Goal: Transaction & Acquisition: Book appointment/travel/reservation

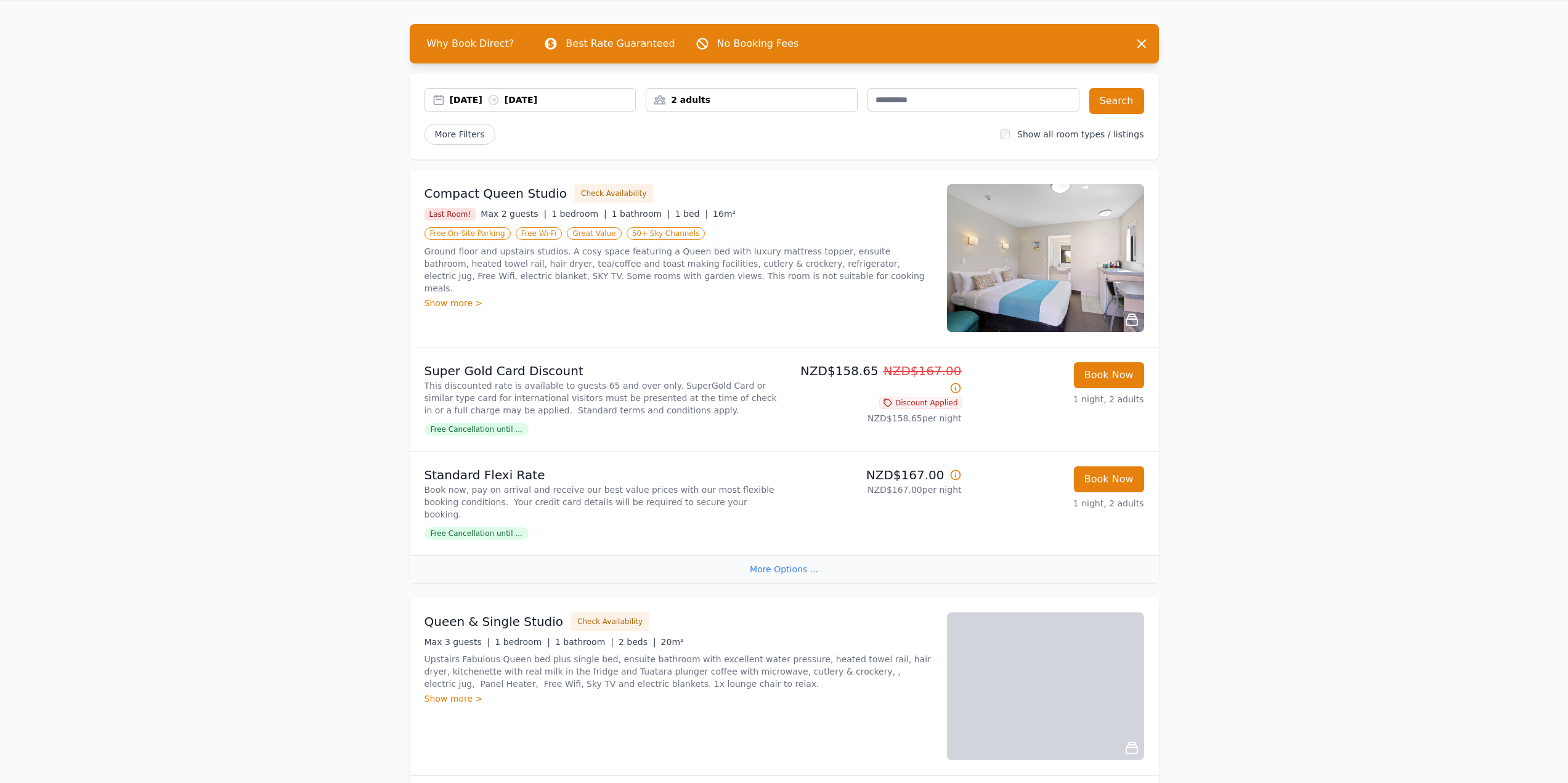
scroll to position [62, 0]
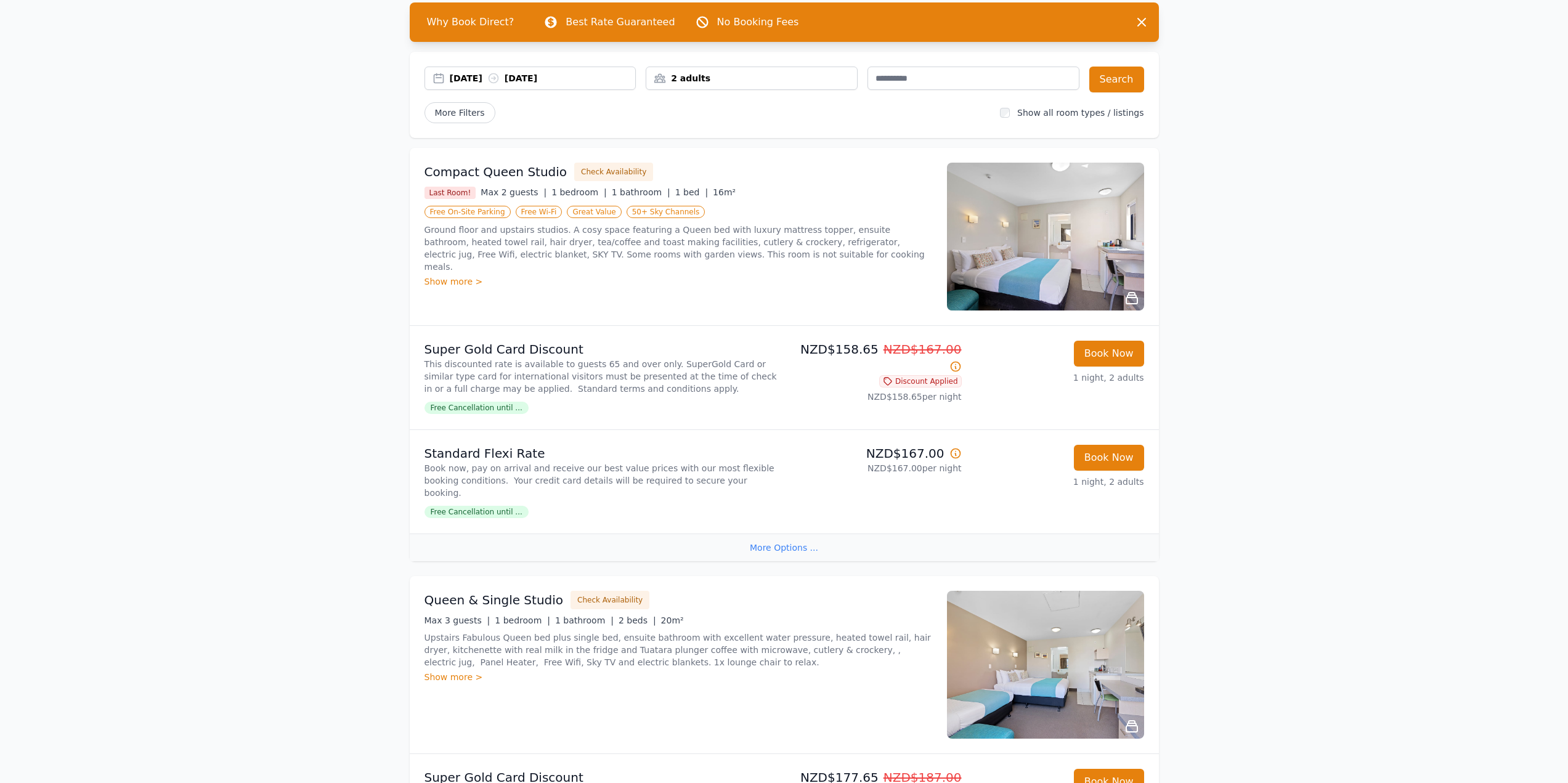
click at [465, 276] on div "Show more >" at bounding box center [678, 282] width 508 height 13
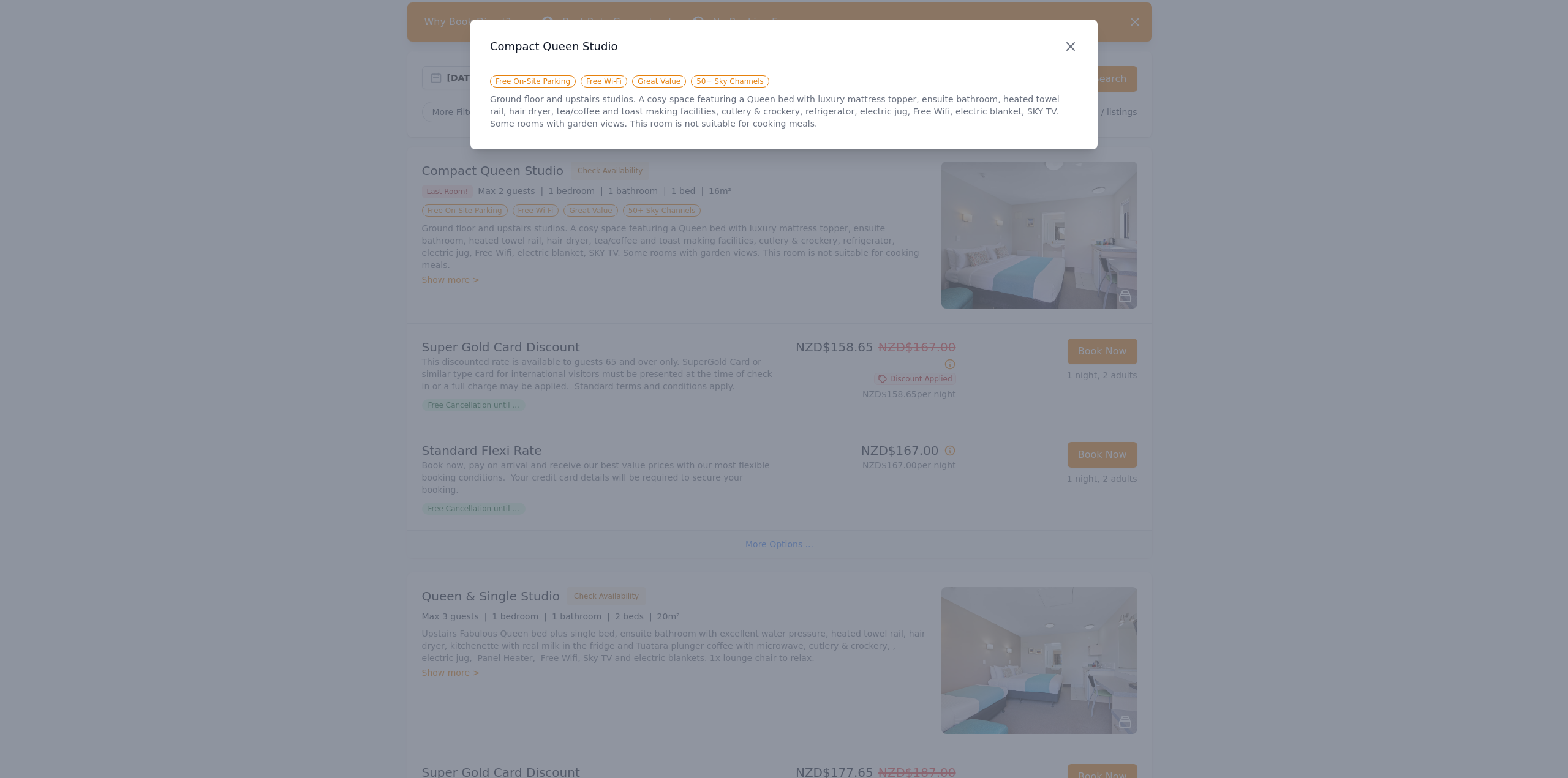
click at [1071, 48] on icon "button" at bounding box center [1070, 46] width 15 height 15
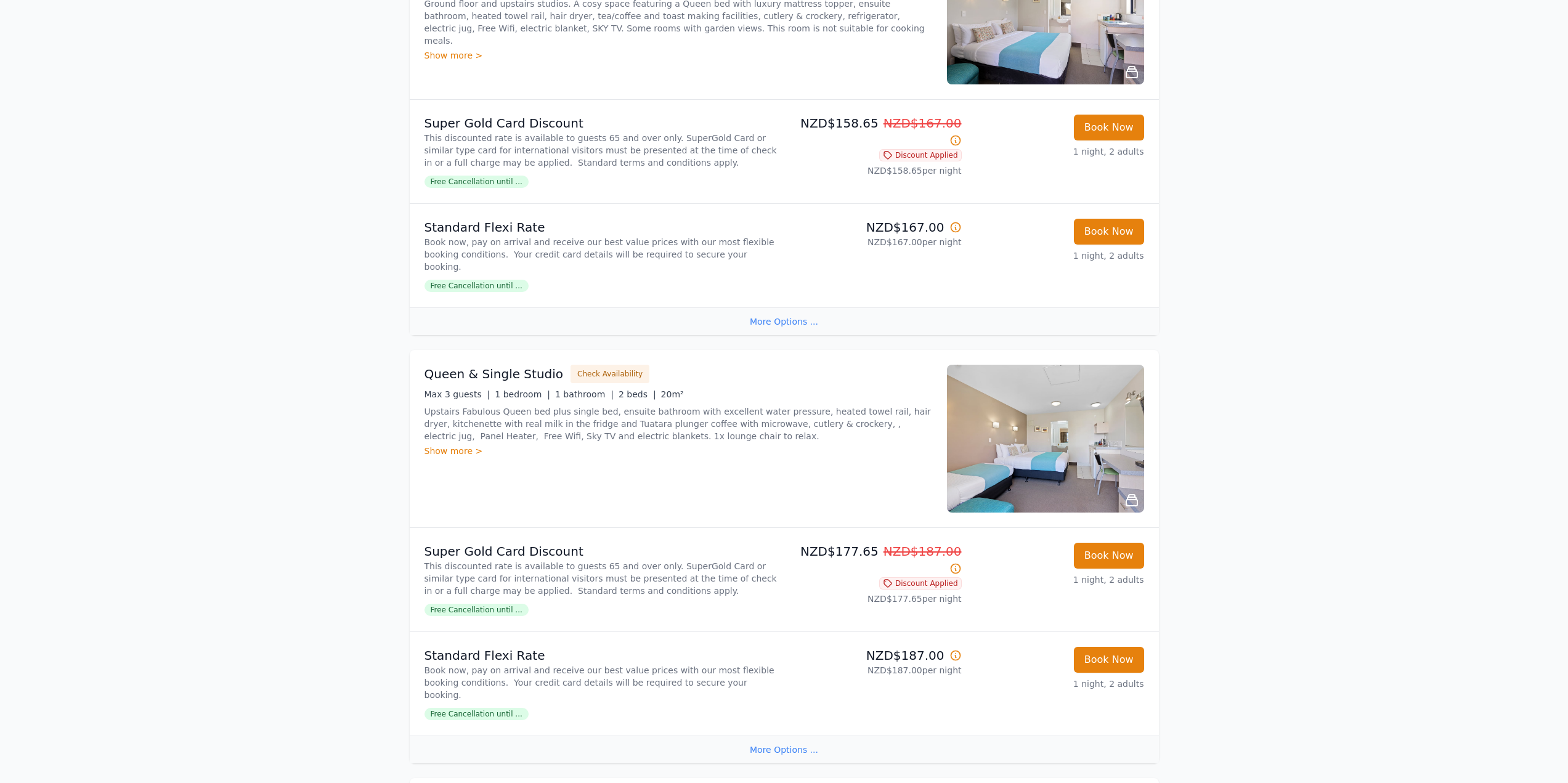
scroll to position [308, 0]
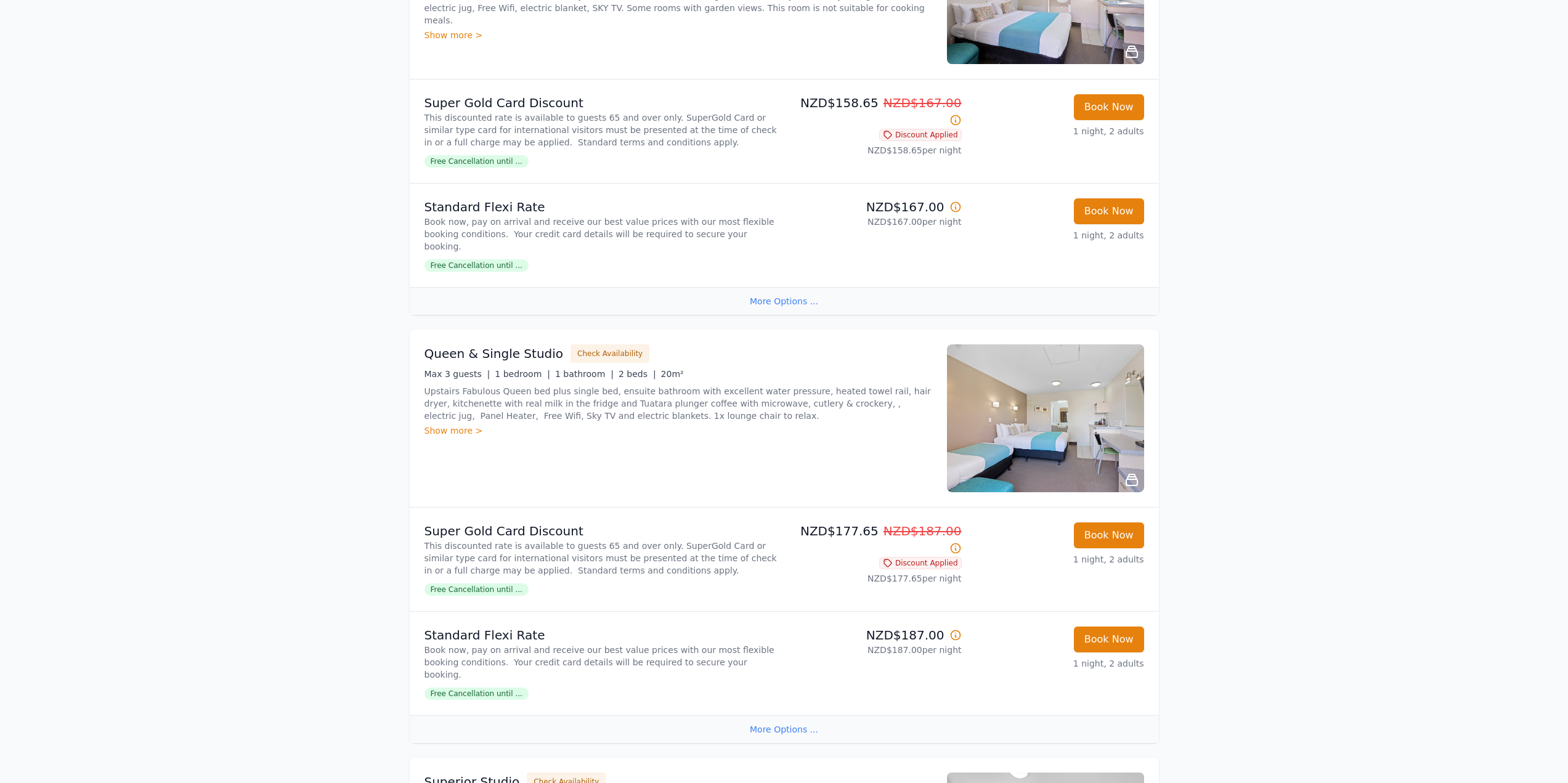
click at [776, 301] on div "More Options ..." at bounding box center [784, 301] width 749 height 28
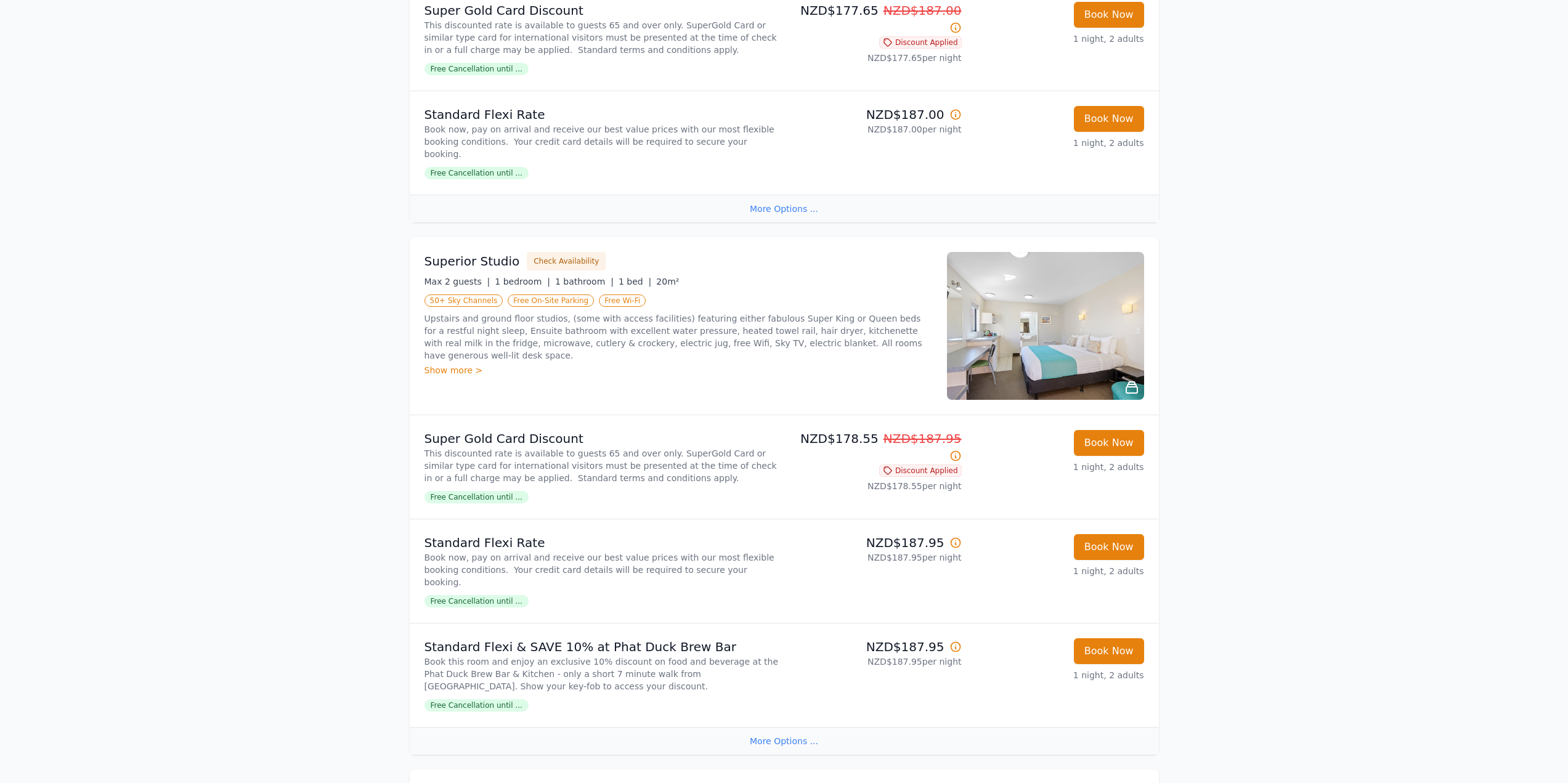
scroll to position [863, 0]
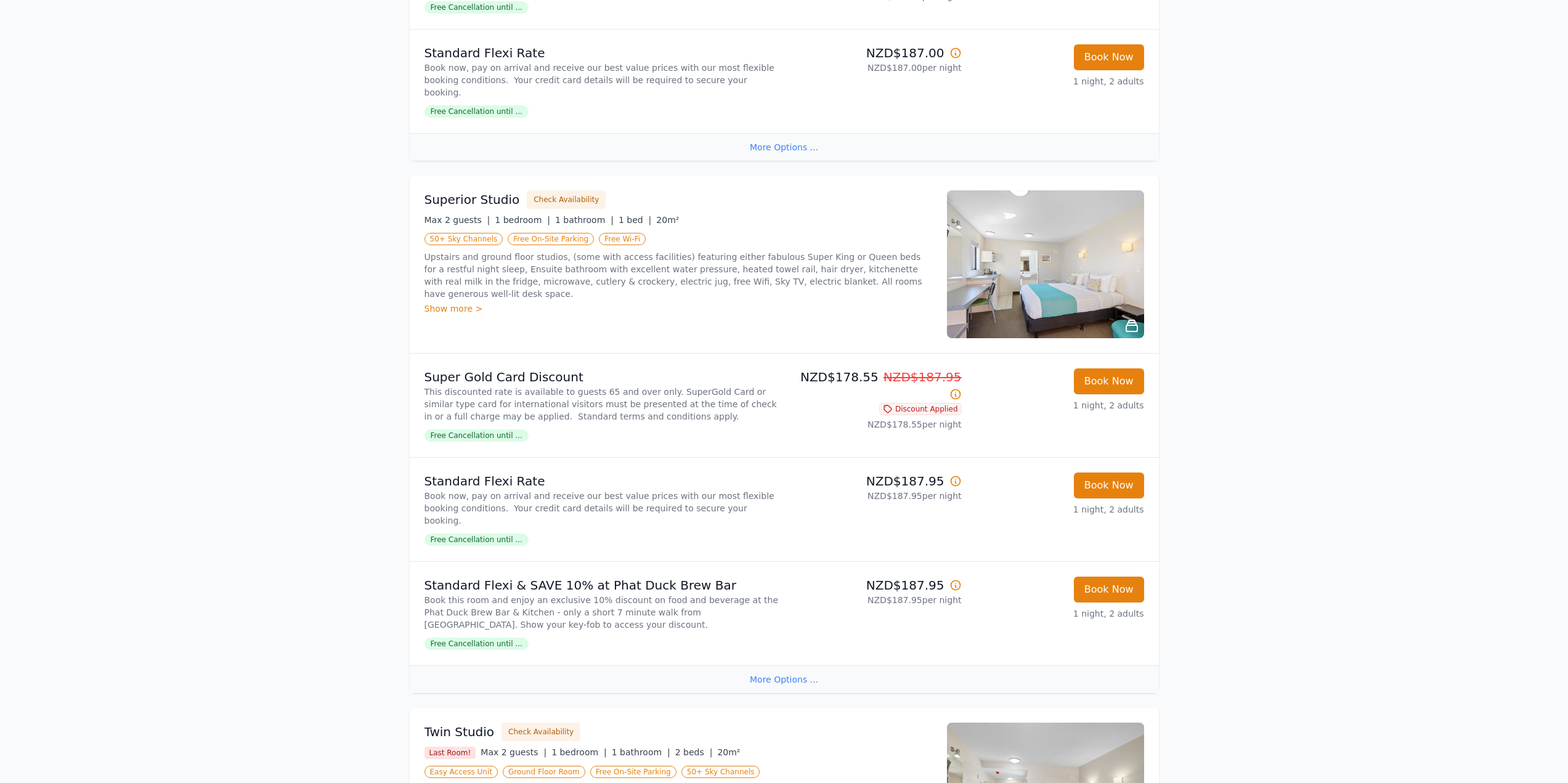
click at [456, 303] on div "Show more >" at bounding box center [678, 309] width 508 height 13
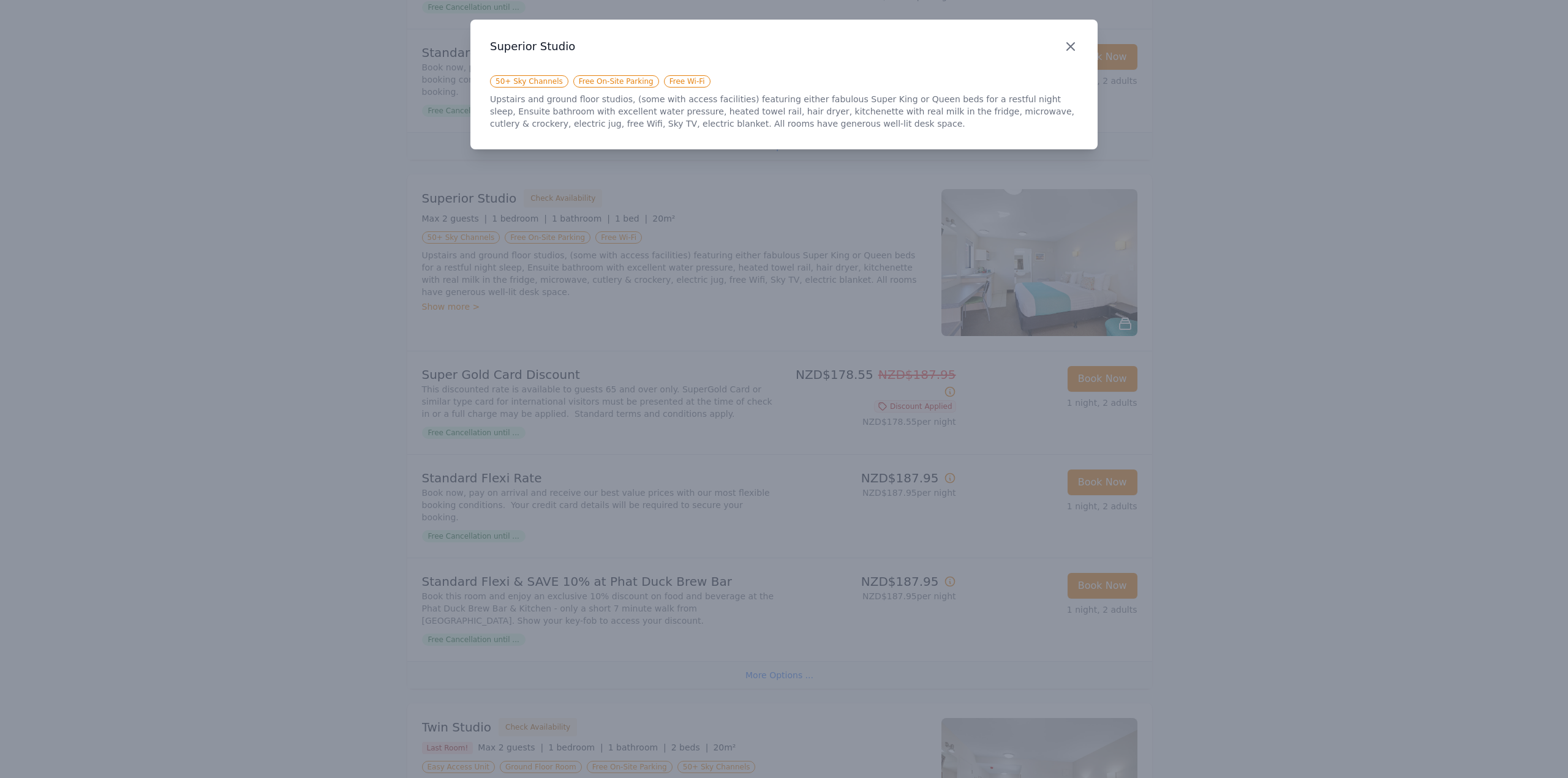
click at [1067, 49] on icon "button" at bounding box center [1070, 46] width 15 height 15
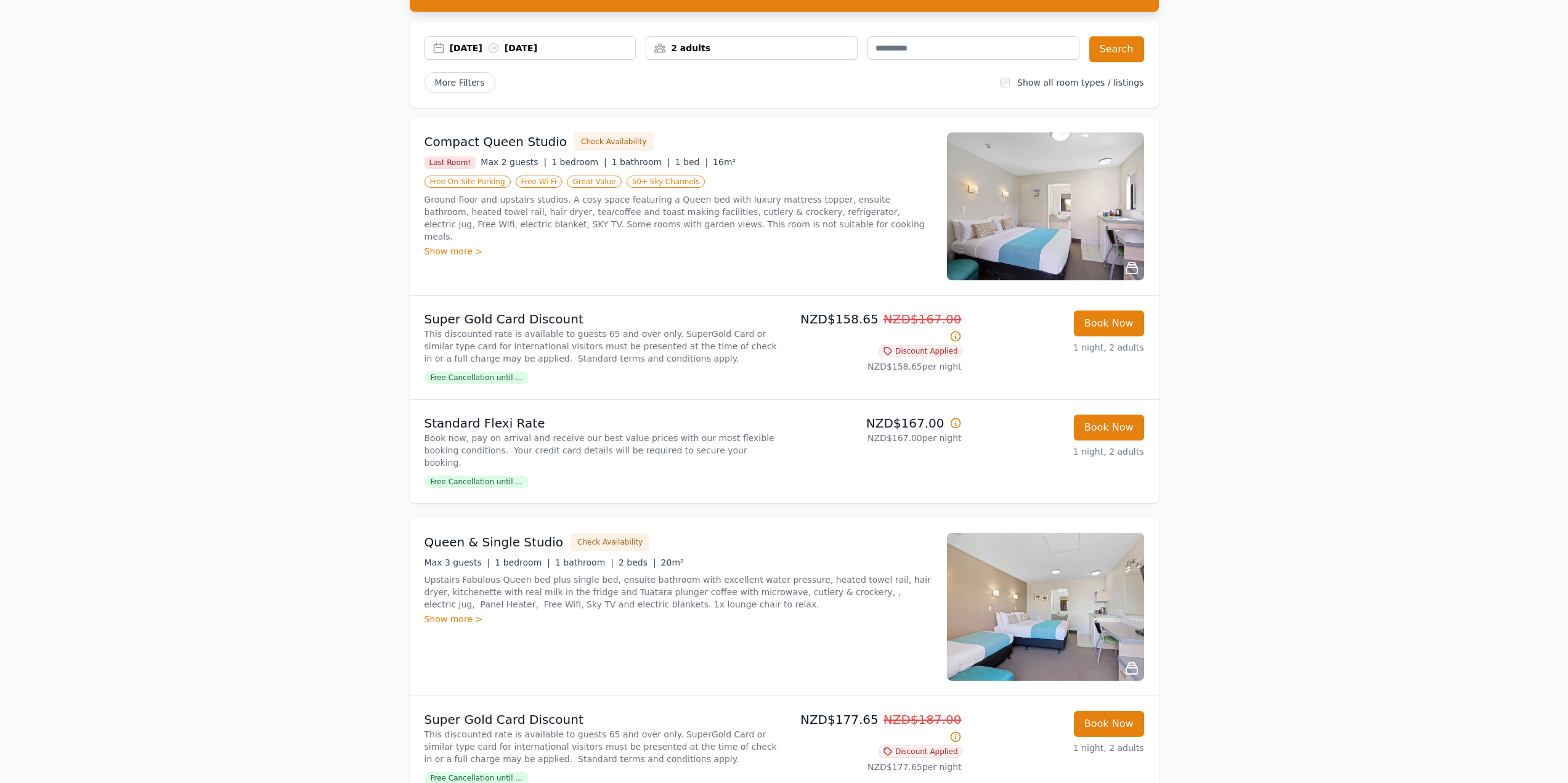
scroll to position [62, 0]
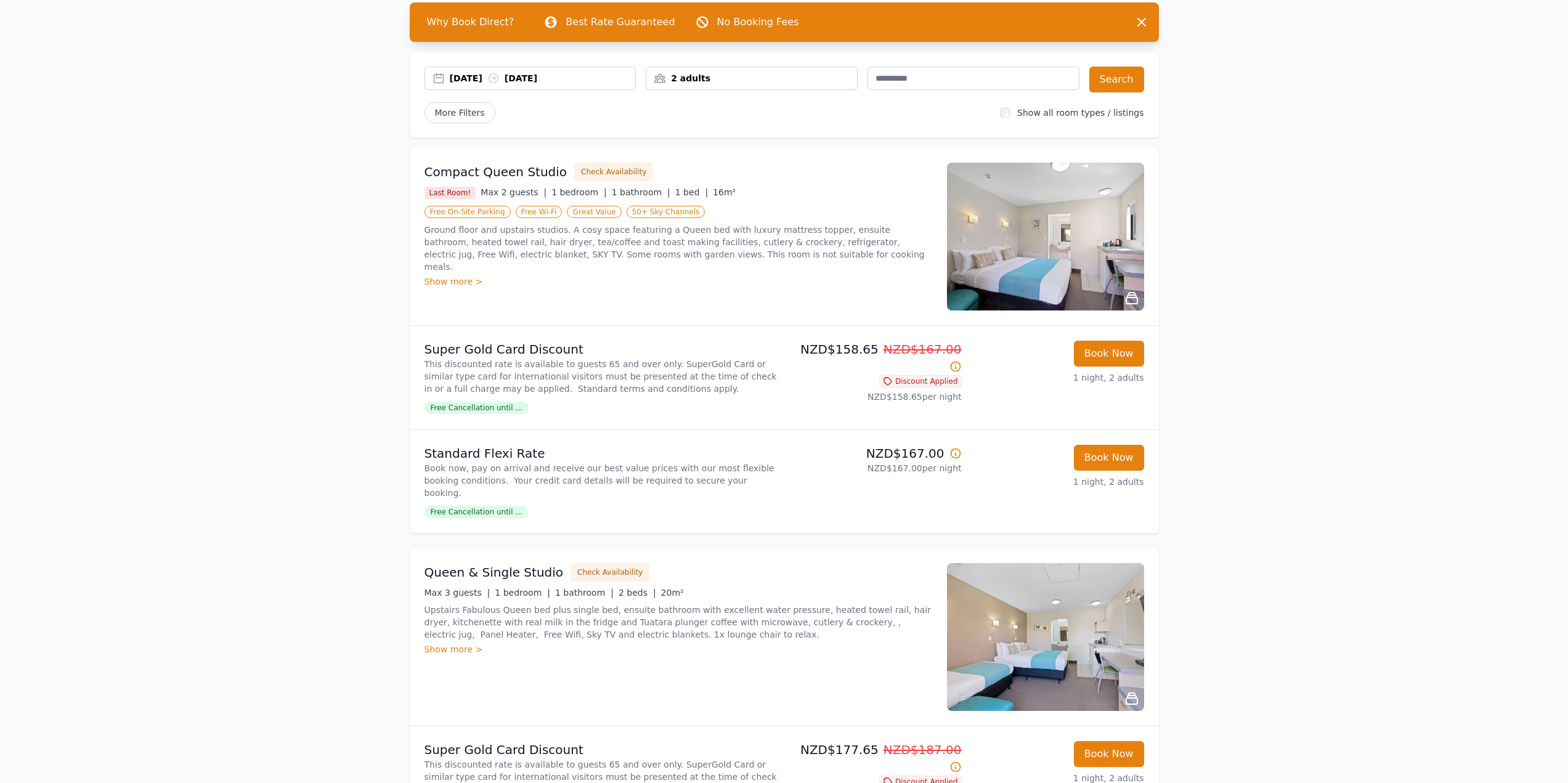
click at [461, 276] on div "Show more >" at bounding box center [678, 282] width 508 height 13
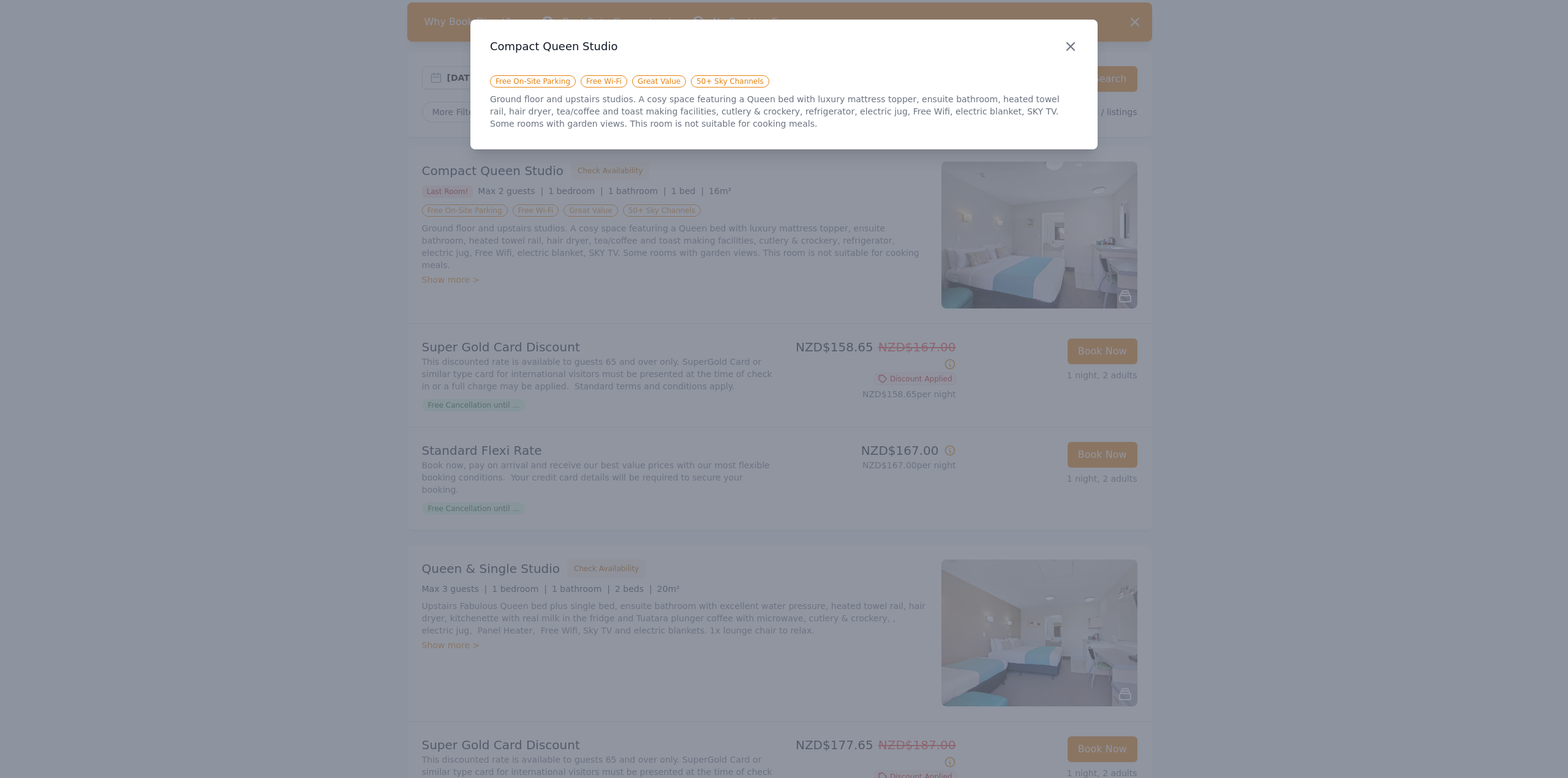
click at [1071, 50] on icon "button" at bounding box center [1070, 46] width 15 height 15
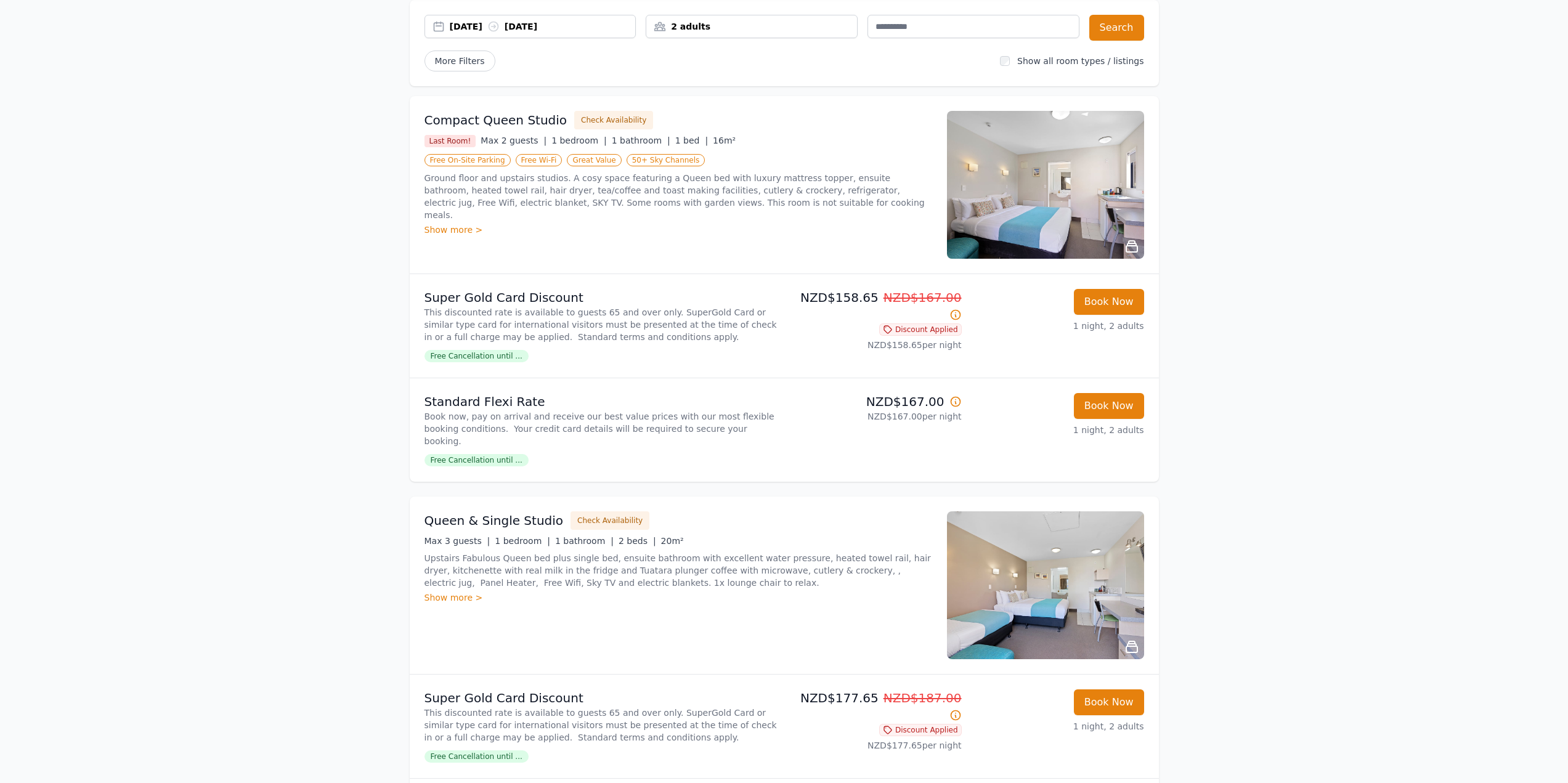
scroll to position [0, 0]
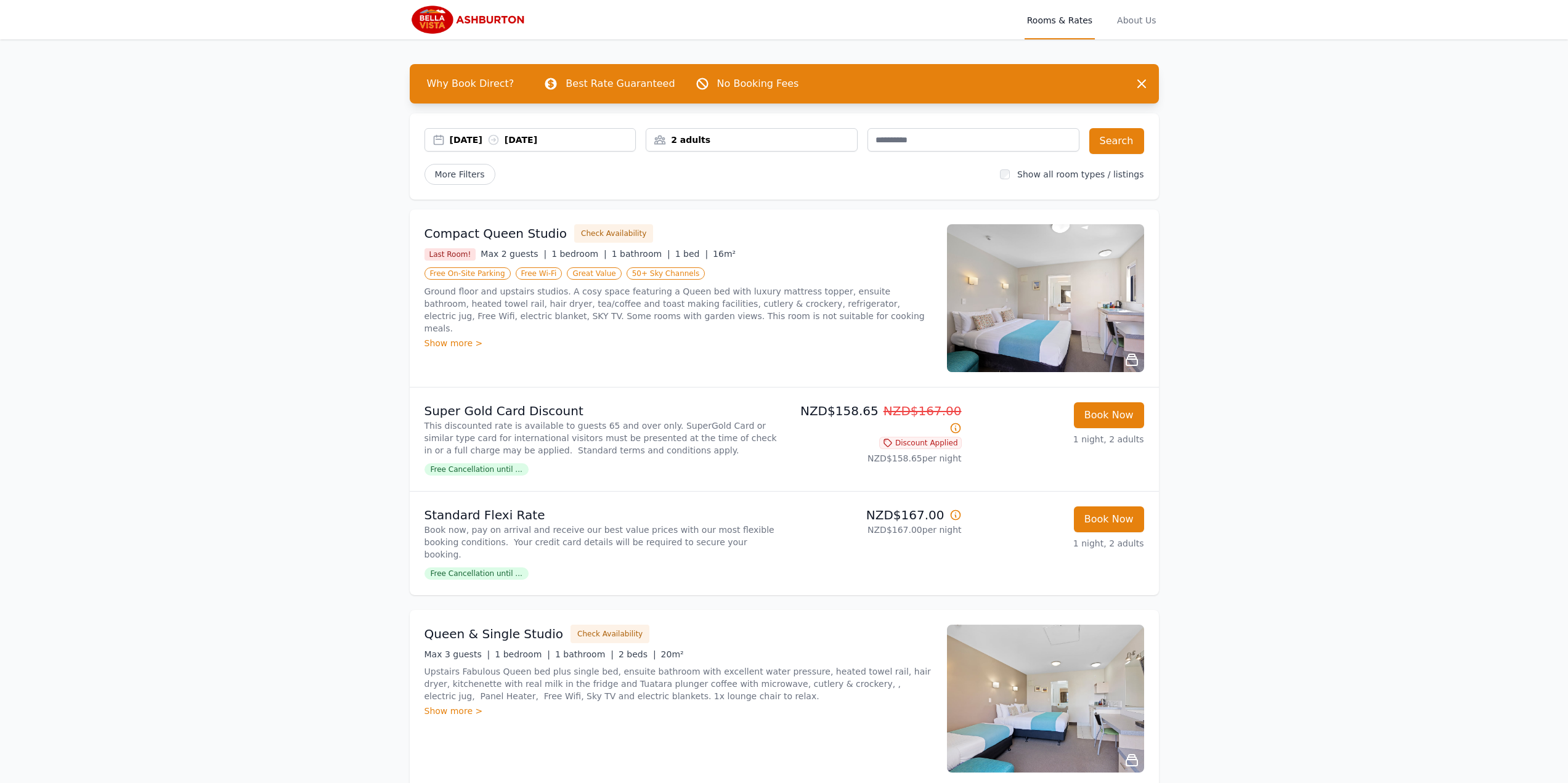
click at [447, 337] on div "Show more >" at bounding box center [678, 343] width 508 height 13
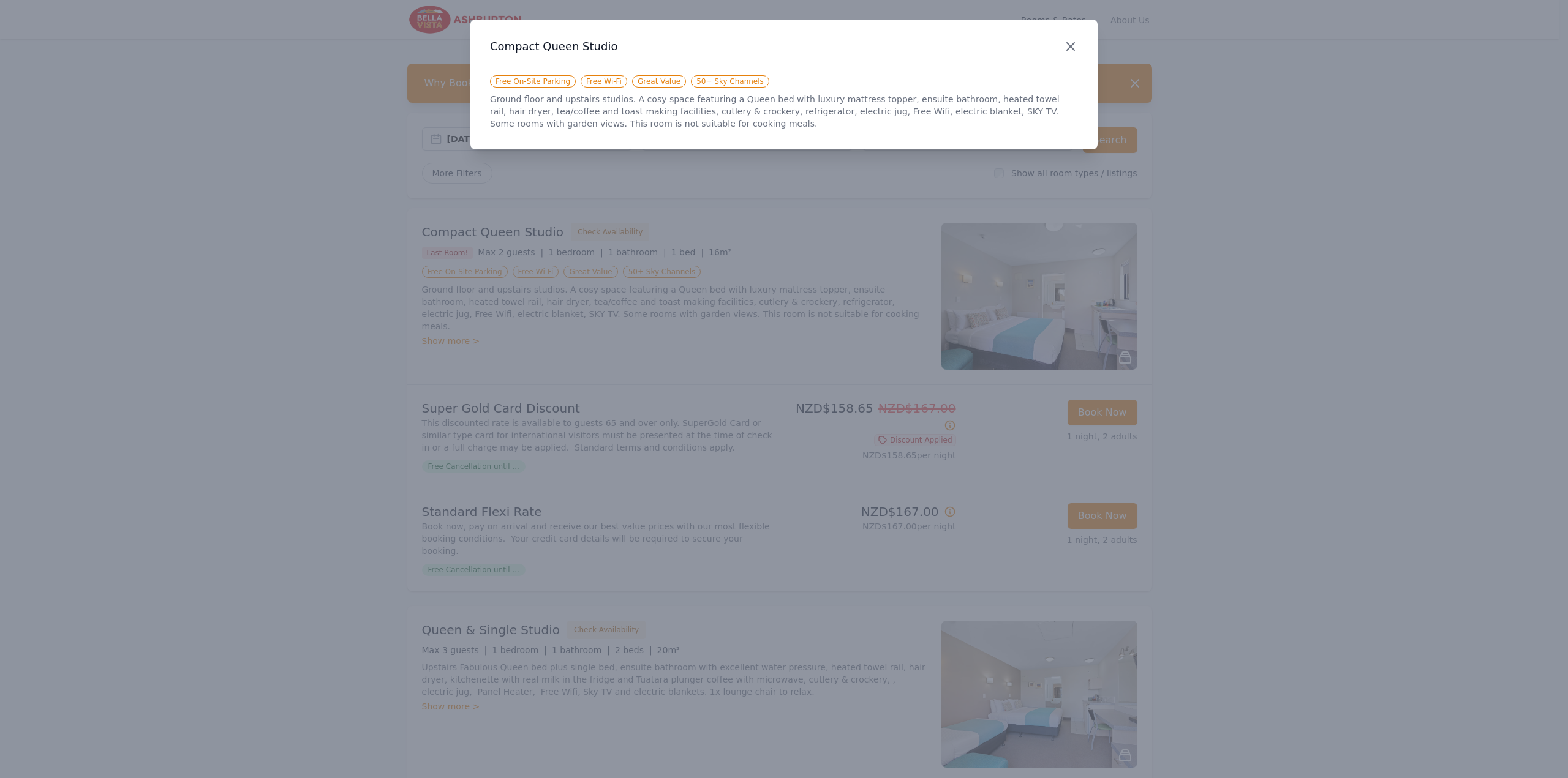
click at [1073, 48] on icon "button" at bounding box center [1070, 46] width 15 height 15
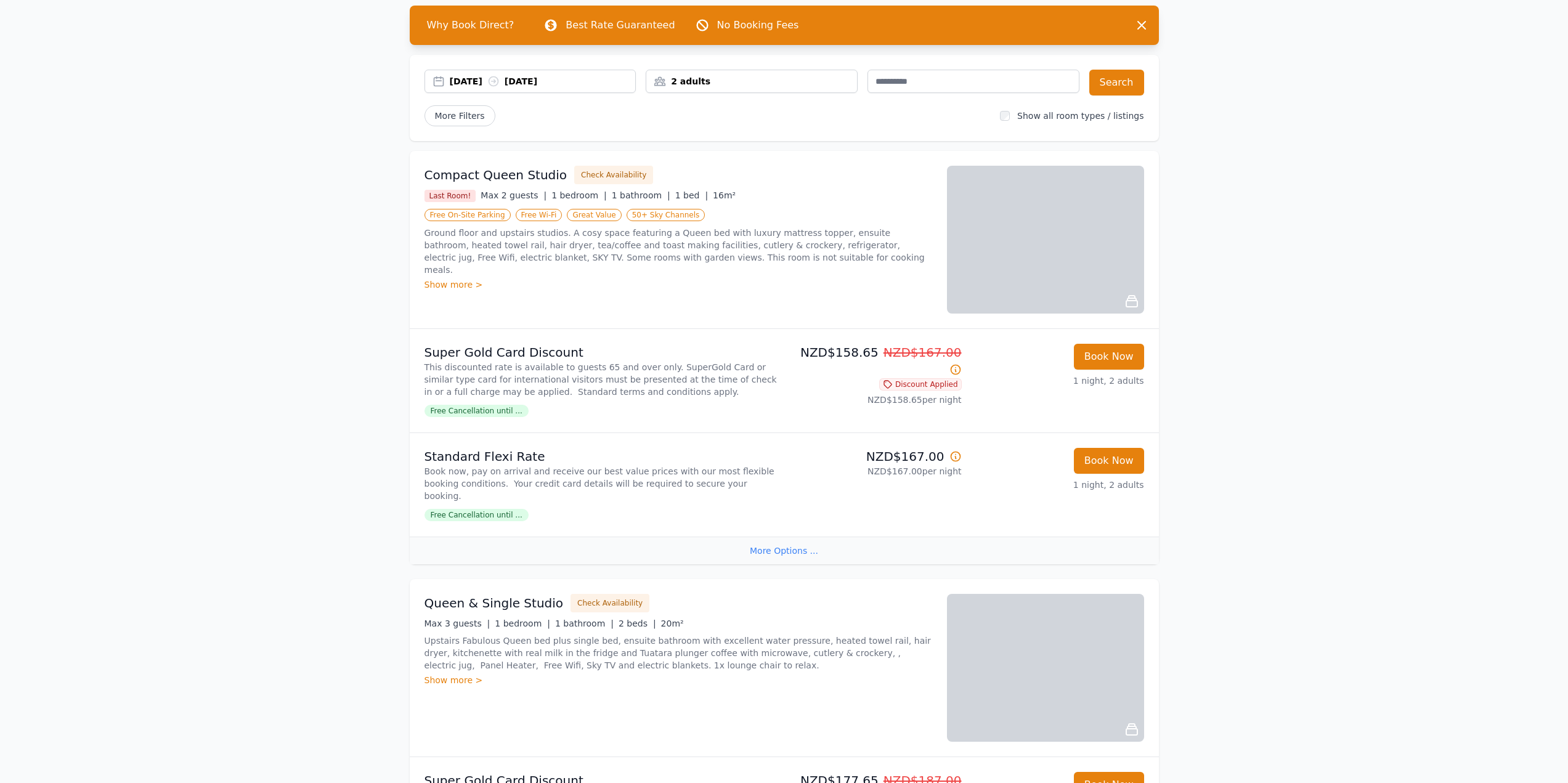
scroll to position [62, 0]
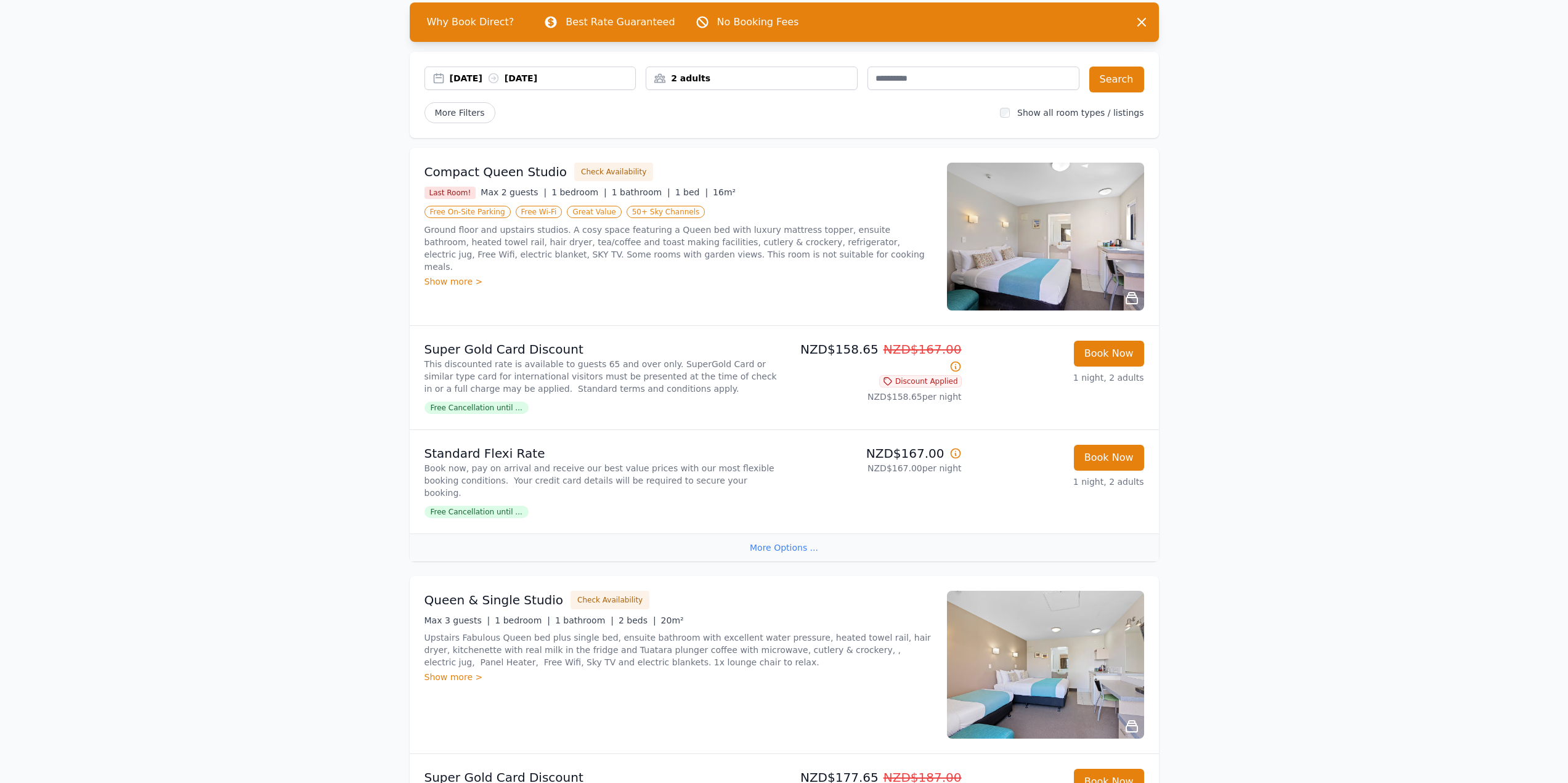
click at [653, 484] on p "Book now, pay on arrival and receive our best value prices with our most flexib…" at bounding box center [602, 480] width 355 height 37
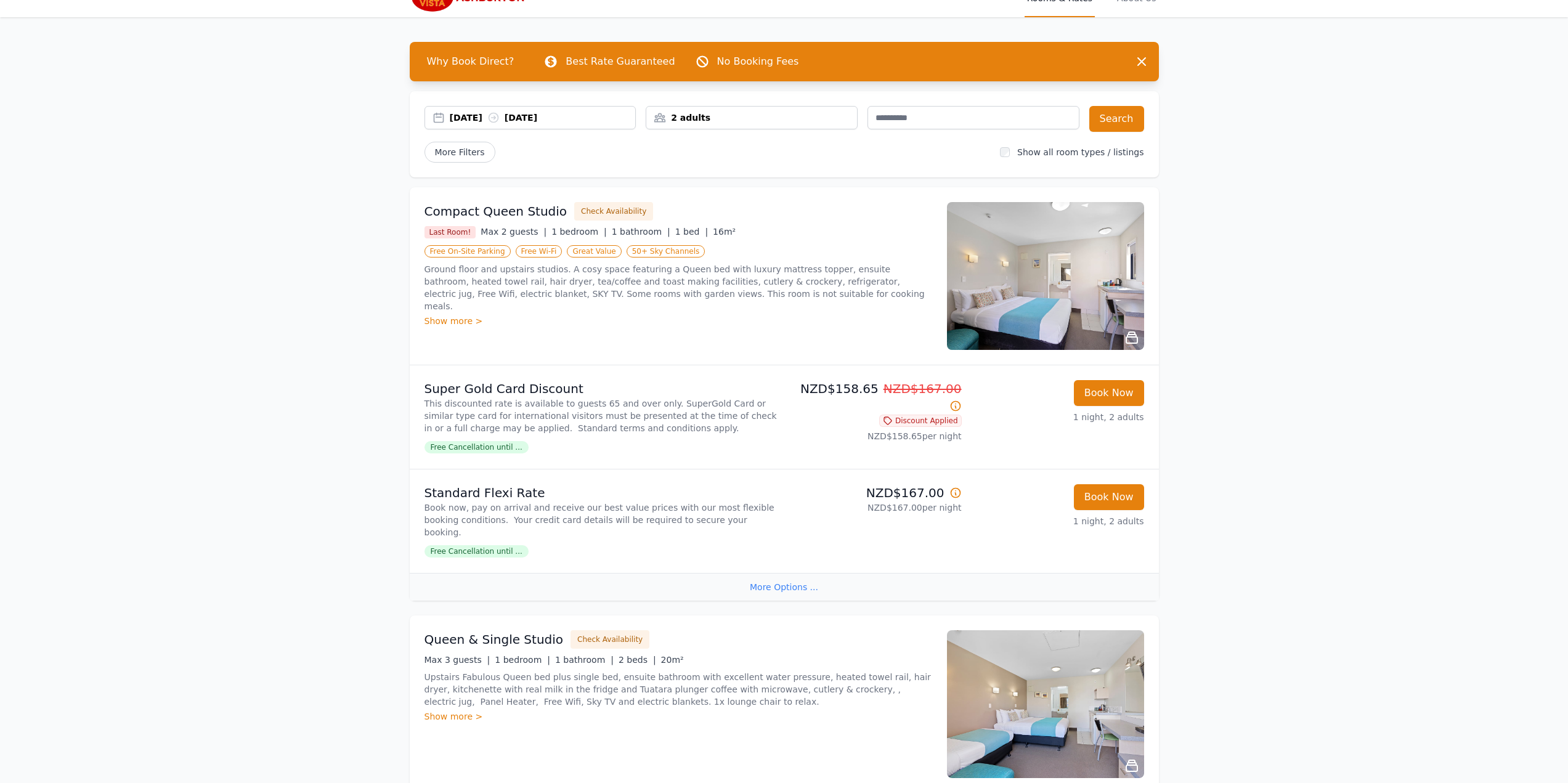
scroll to position [0, 0]
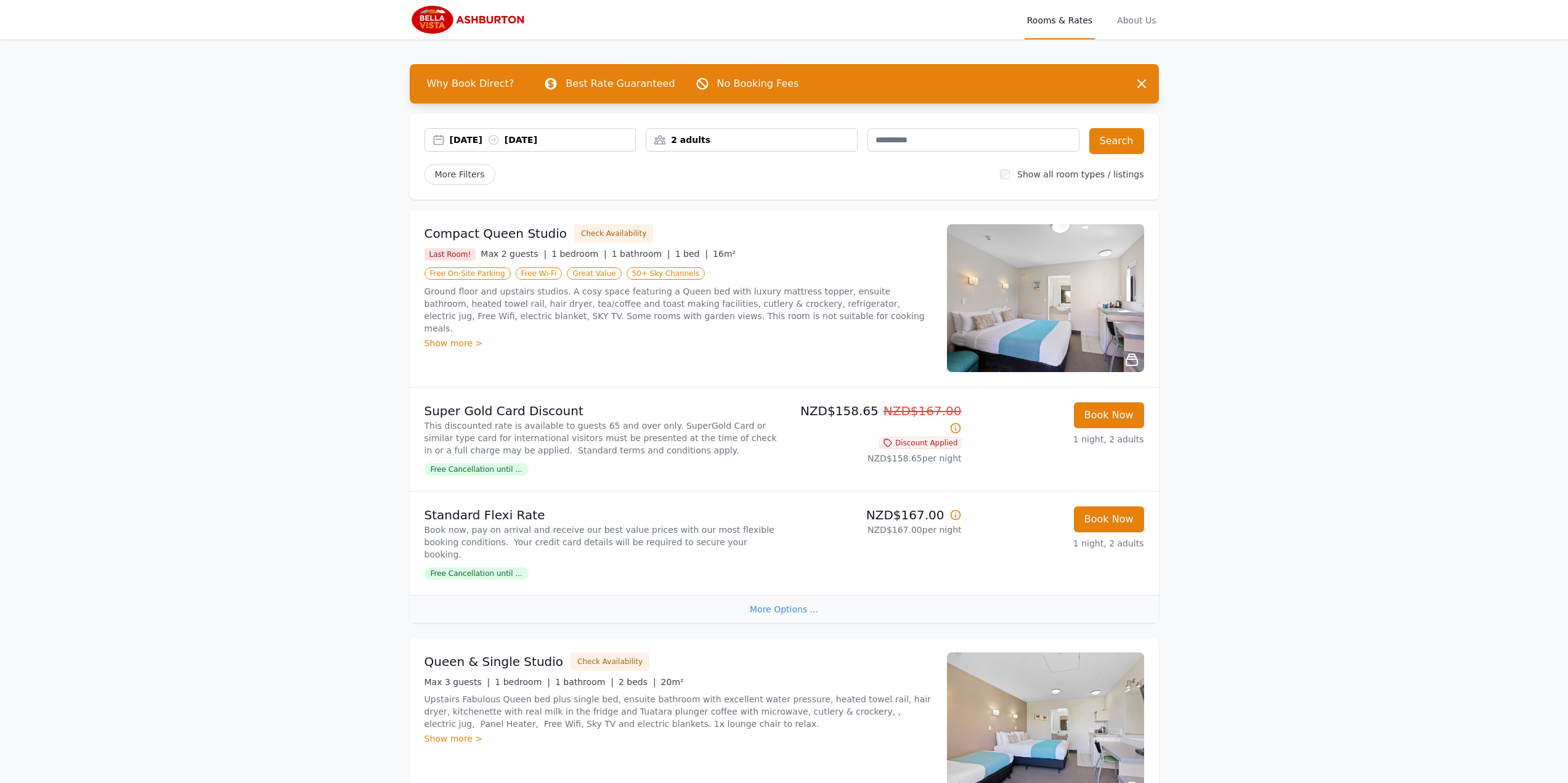
click at [825, 140] on div "2 adults" at bounding box center [751, 140] width 211 height 13
click at [666, 186] on icon at bounding box center [664, 186] width 10 height 10
click at [1114, 134] on button "Search" at bounding box center [1117, 141] width 55 height 26
click at [956, 521] on icon at bounding box center [956, 515] width 13 height 13
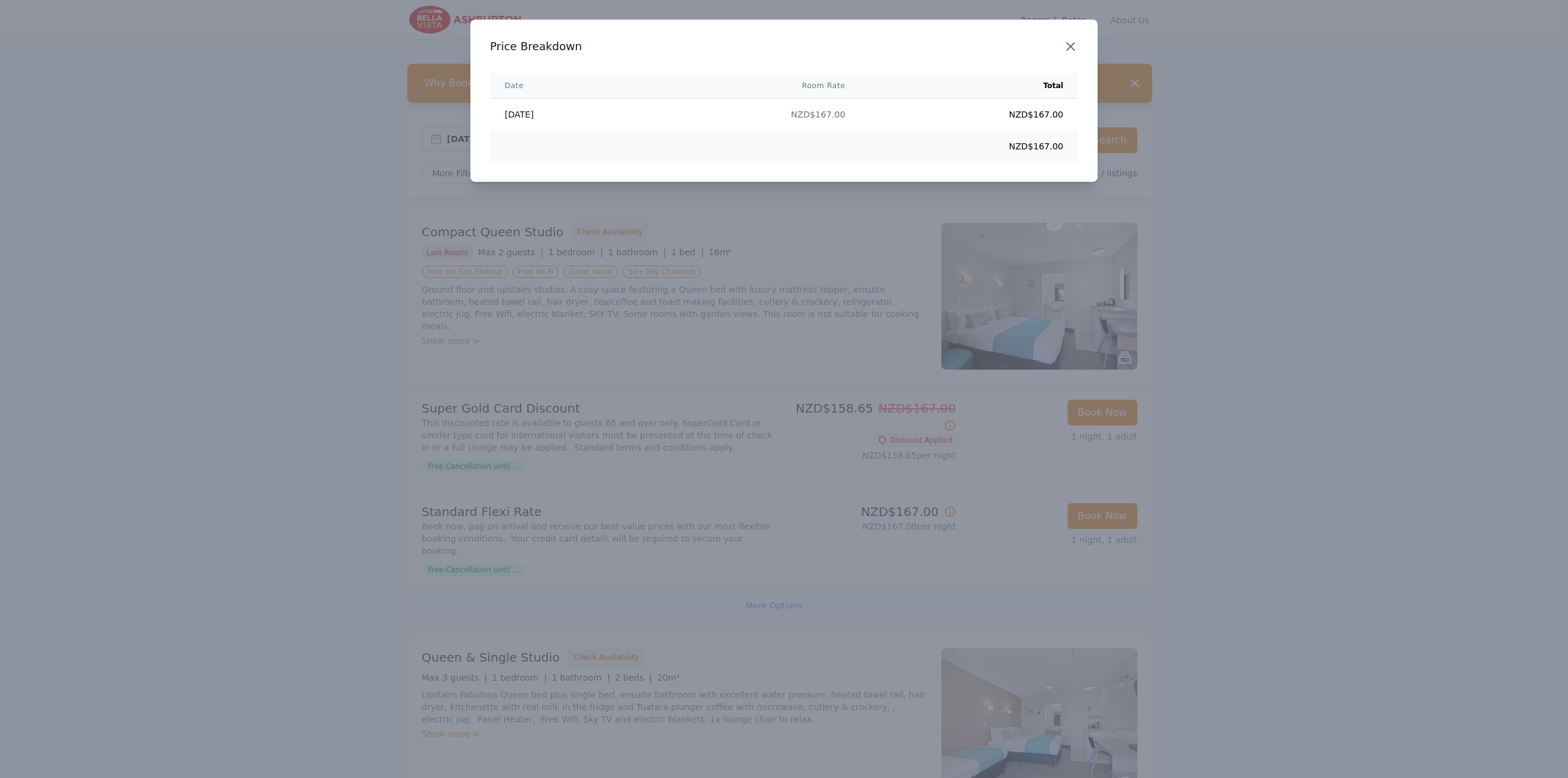
click at [1069, 49] on icon "button" at bounding box center [1071, 46] width 8 height 8
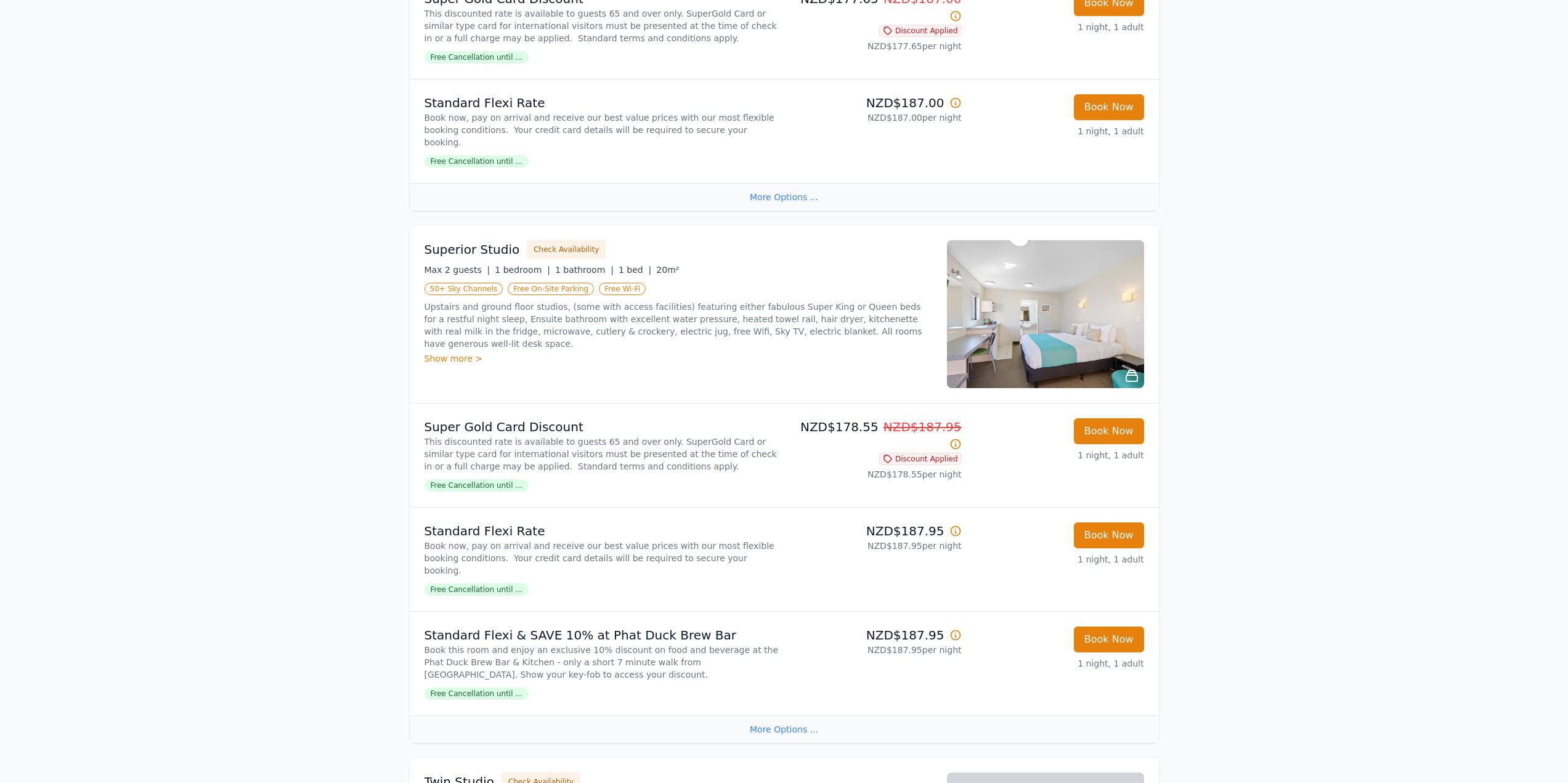
scroll to position [863, 0]
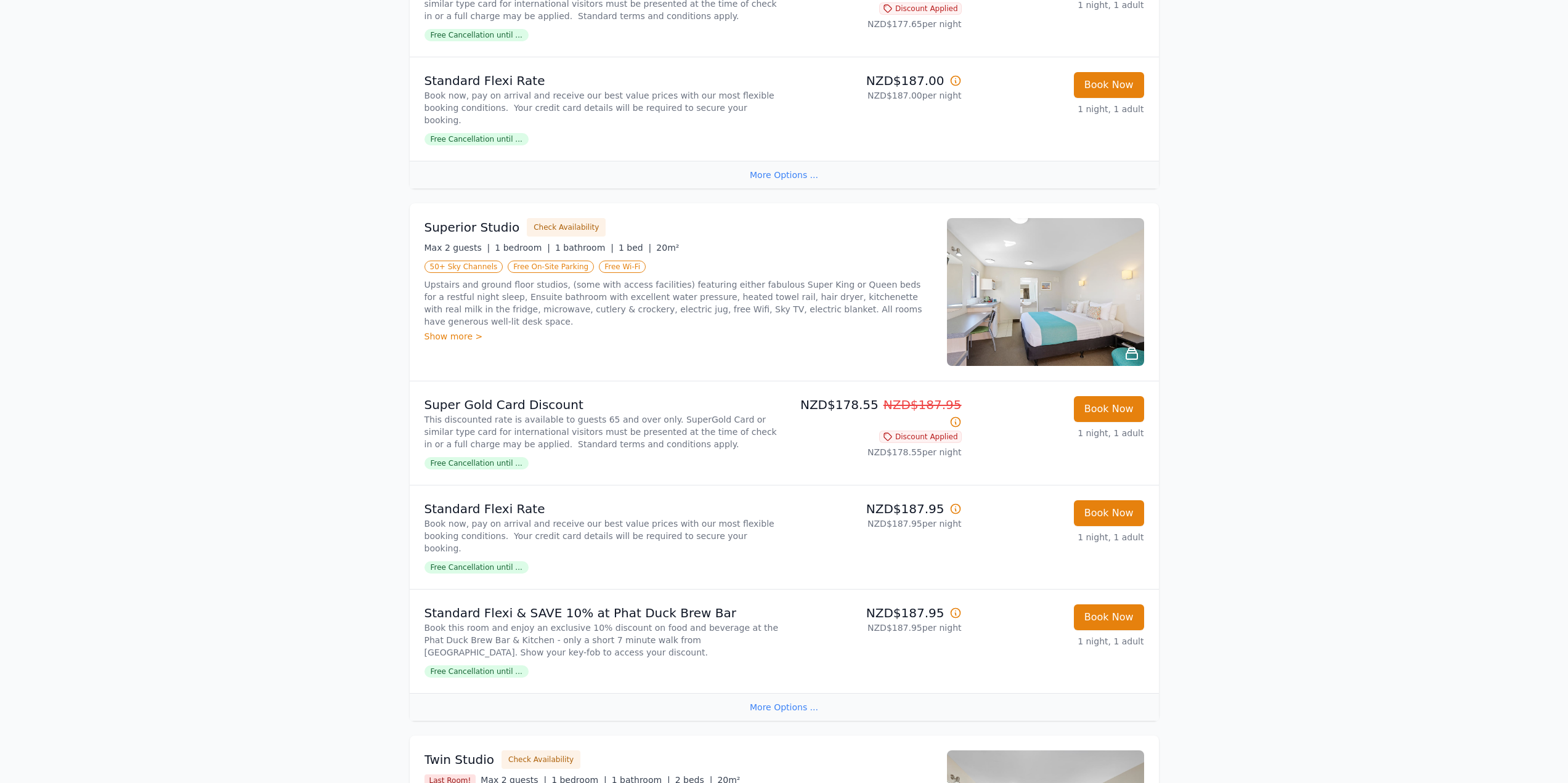
click at [447, 331] on div "Show more >" at bounding box center [678, 337] width 508 height 13
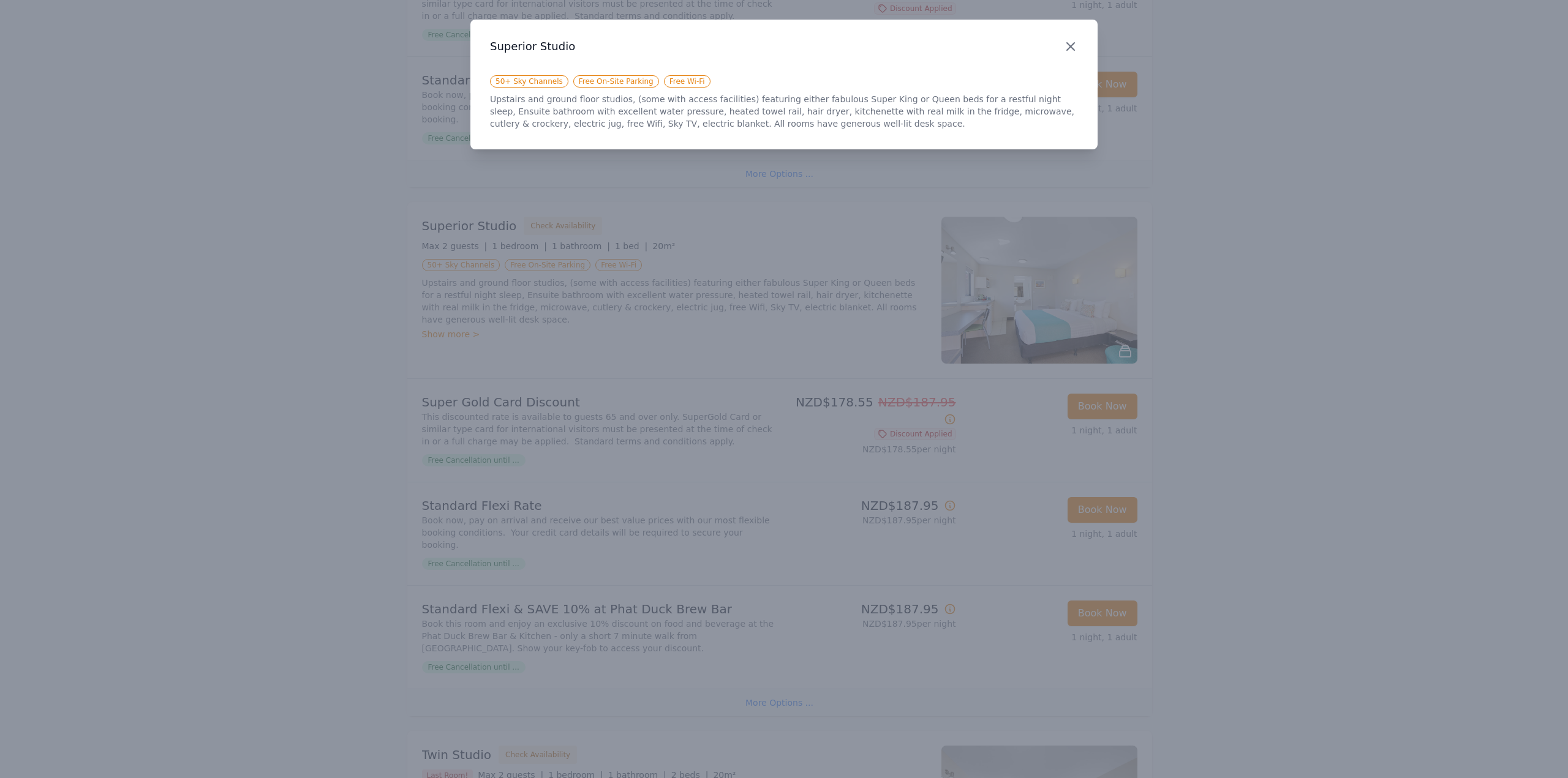
click at [1075, 46] on icon "button" at bounding box center [1070, 46] width 15 height 15
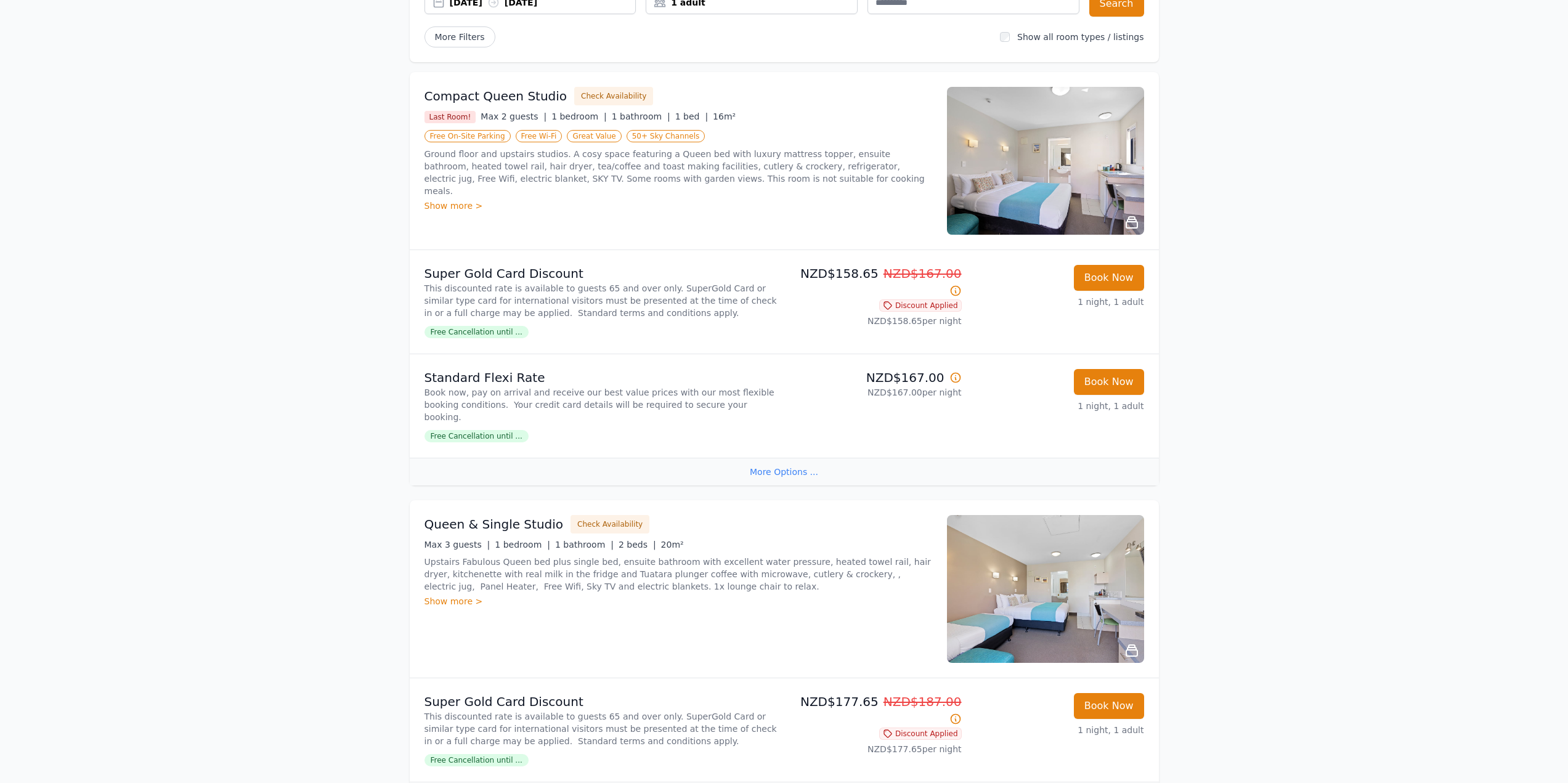
scroll to position [0, 0]
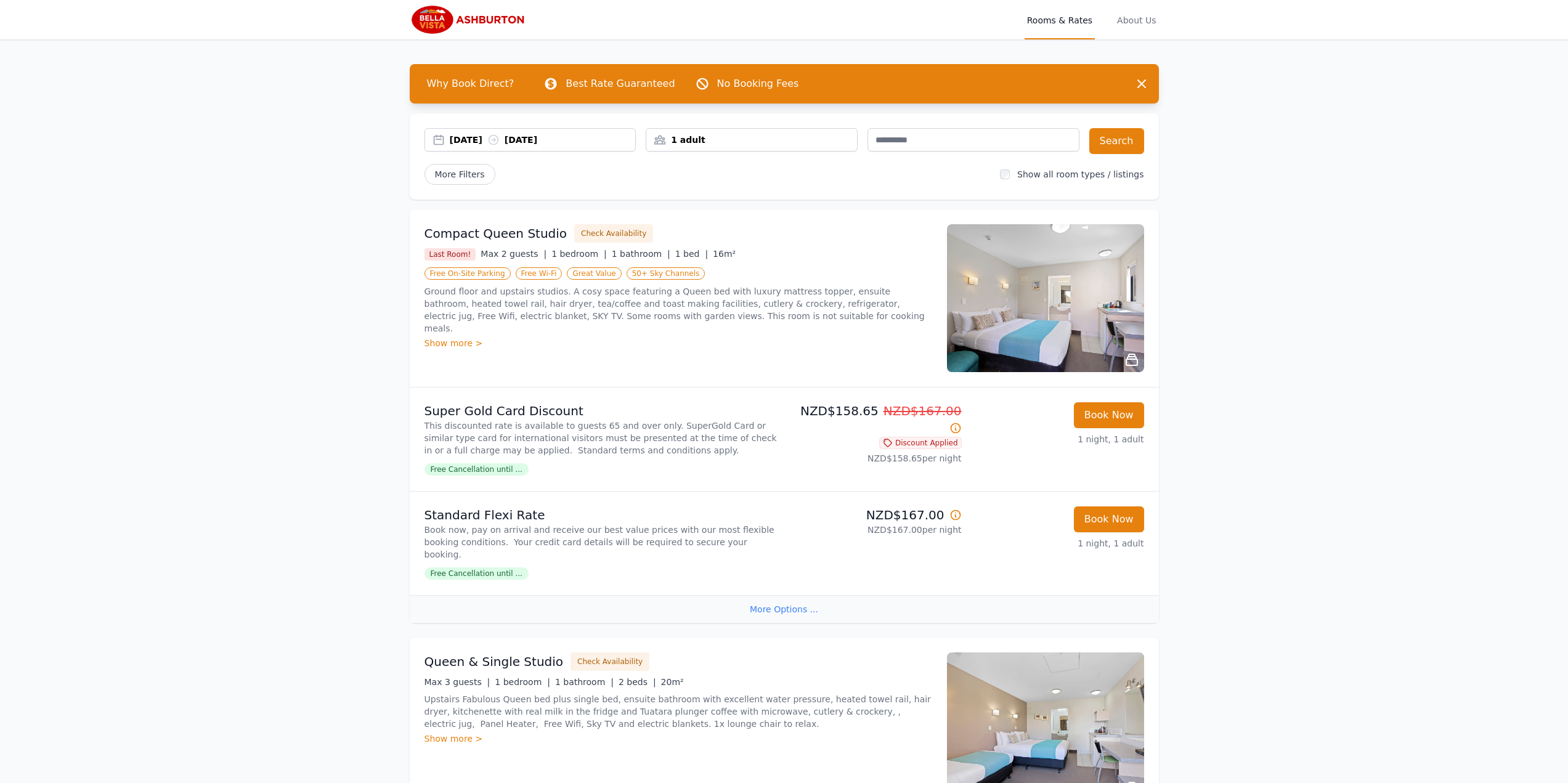
click at [794, 612] on div "More Options ..." at bounding box center [784, 609] width 749 height 28
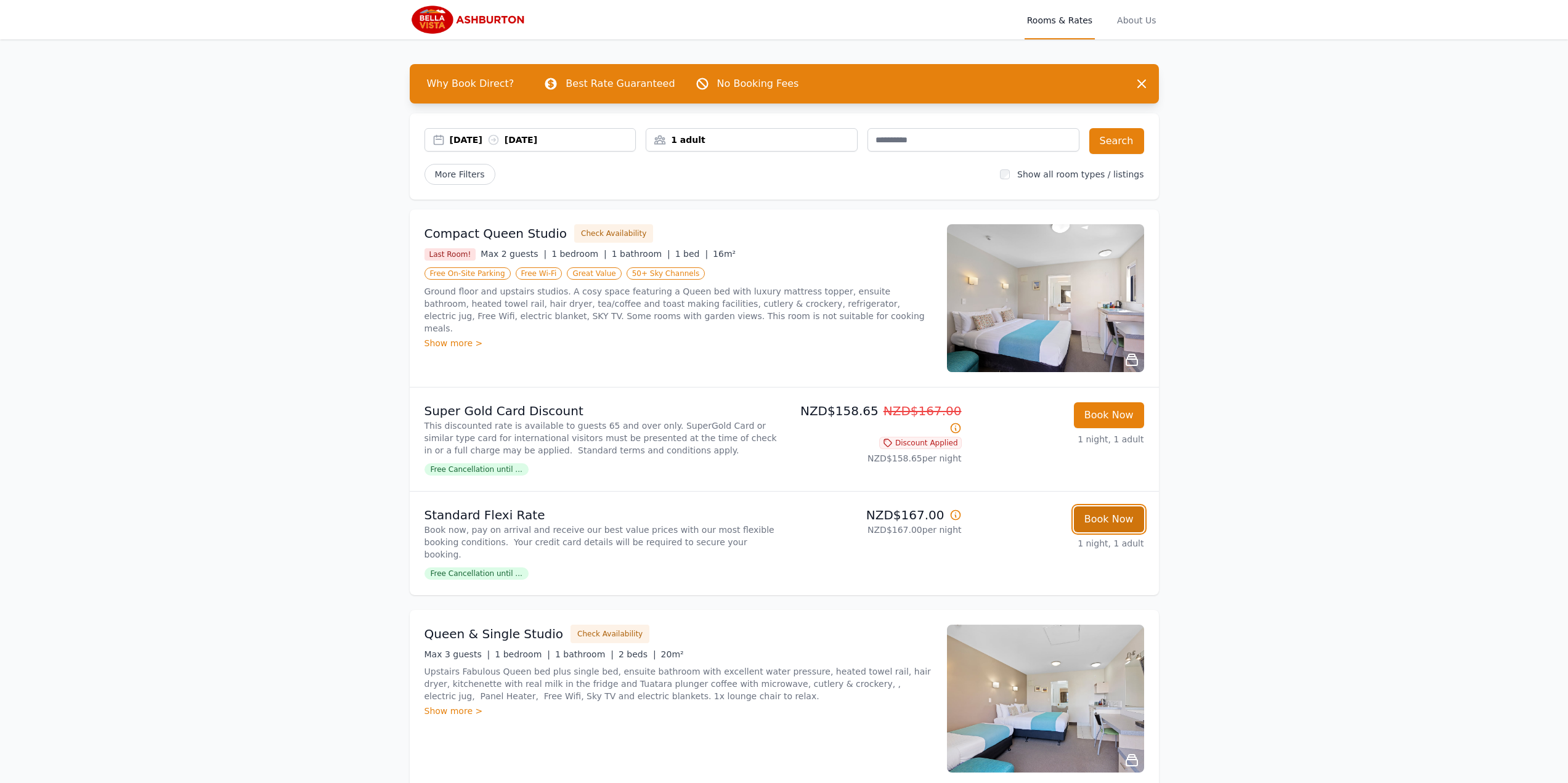
click at [1117, 532] on button "Book Now" at bounding box center [1108, 519] width 70 height 26
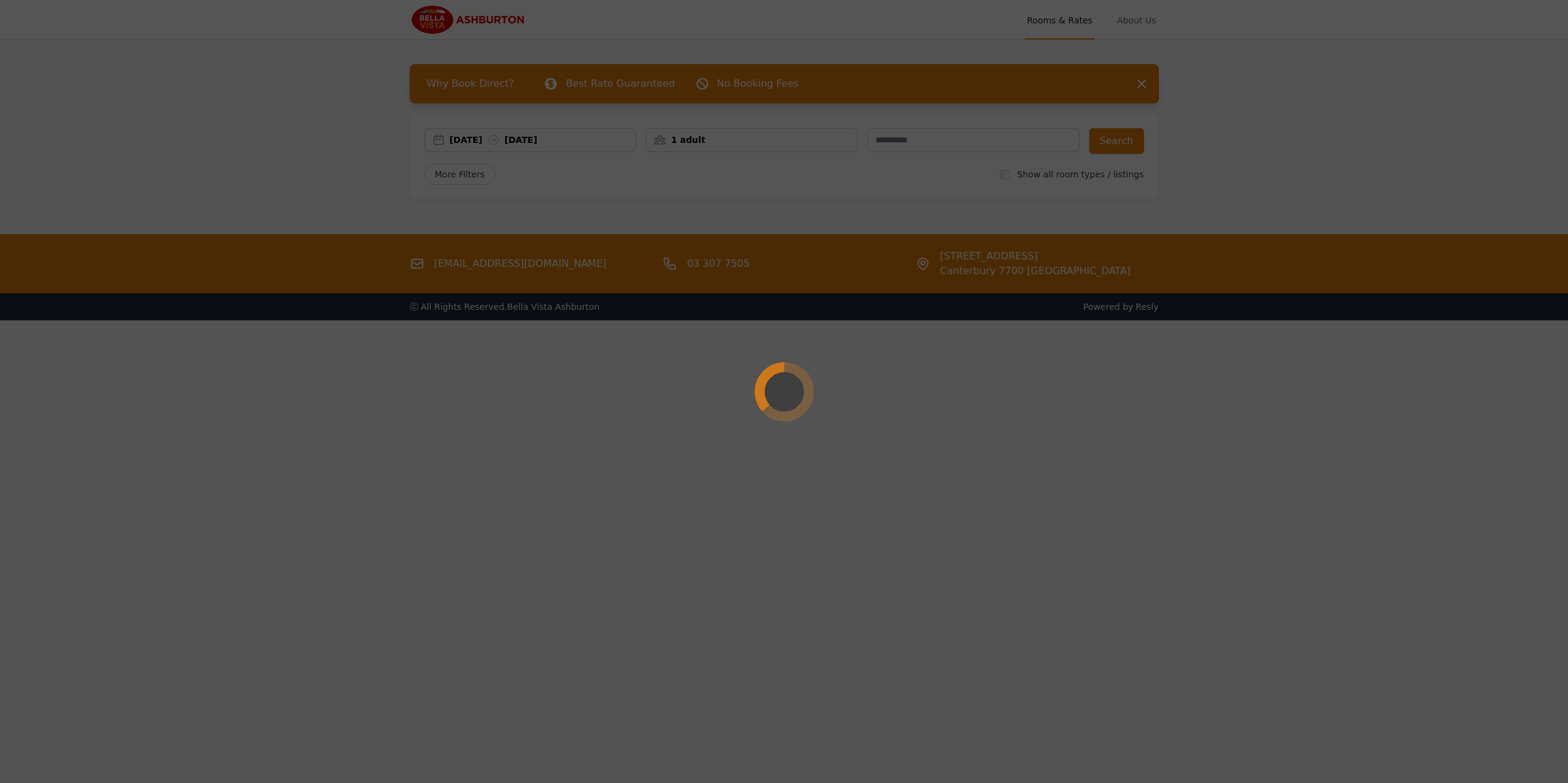
select select "**"
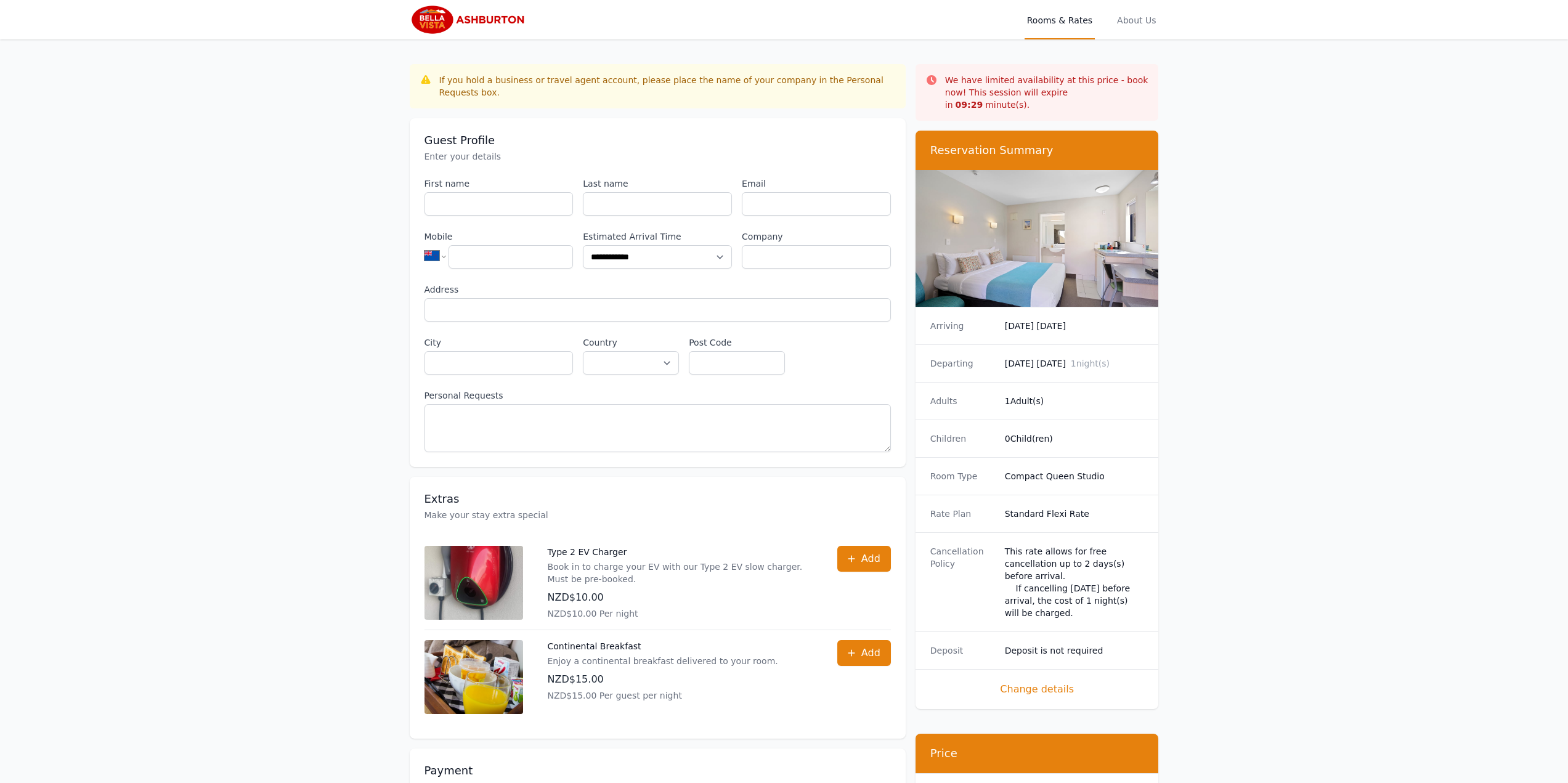
click at [458, 180] on div "First name" at bounding box center [499, 196] width 149 height 38
click at [464, 192] on input "First name" at bounding box center [499, 204] width 149 height 24
type input "****"
click at [614, 193] on input "Last name" at bounding box center [657, 204] width 149 height 24
type input "**********"
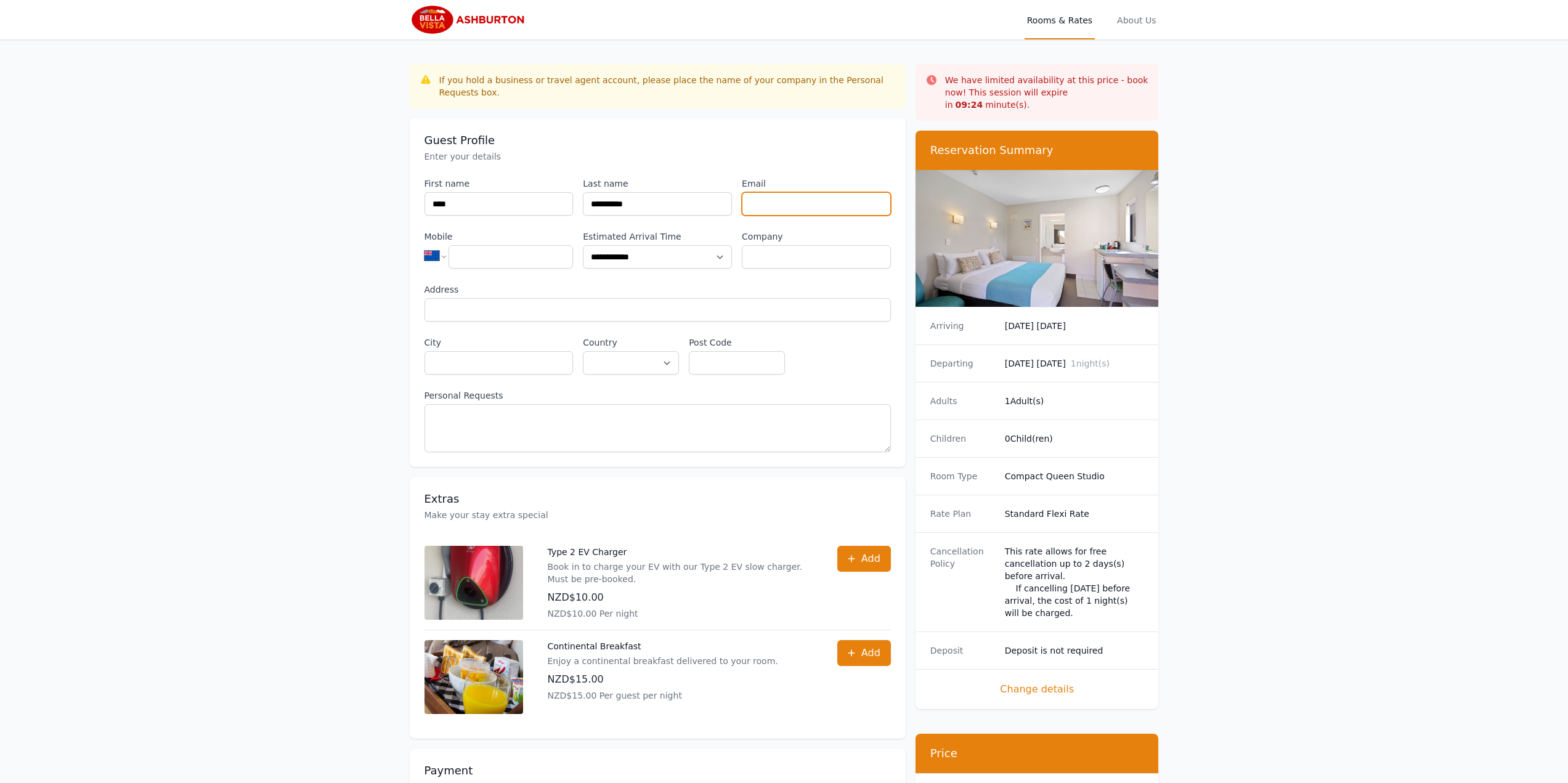
click at [800, 192] on input "Email" at bounding box center [816, 204] width 149 height 24
type input "**********"
